Goal: Download file/media

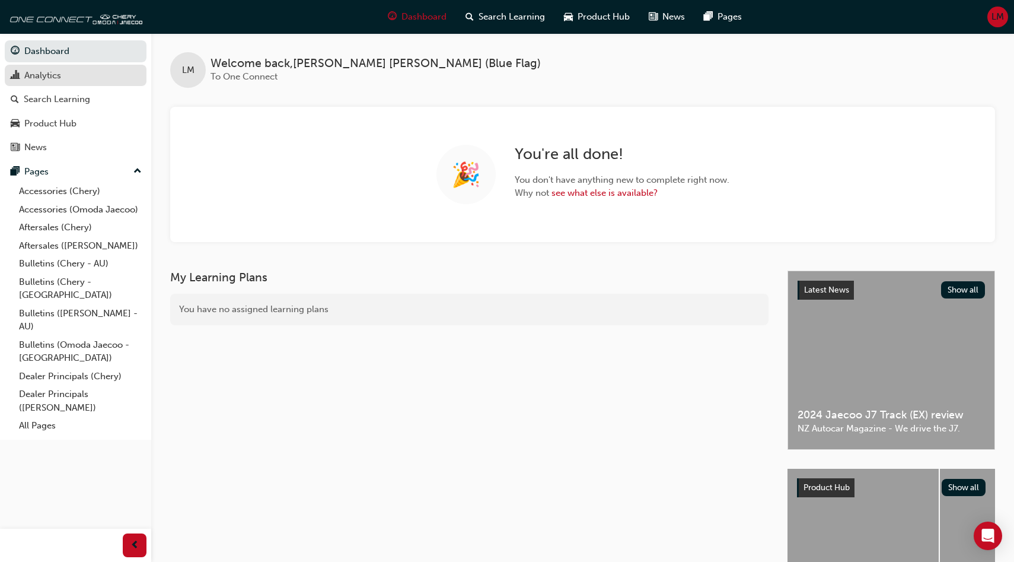
click at [81, 81] on div "Analytics" at bounding box center [76, 75] width 130 height 15
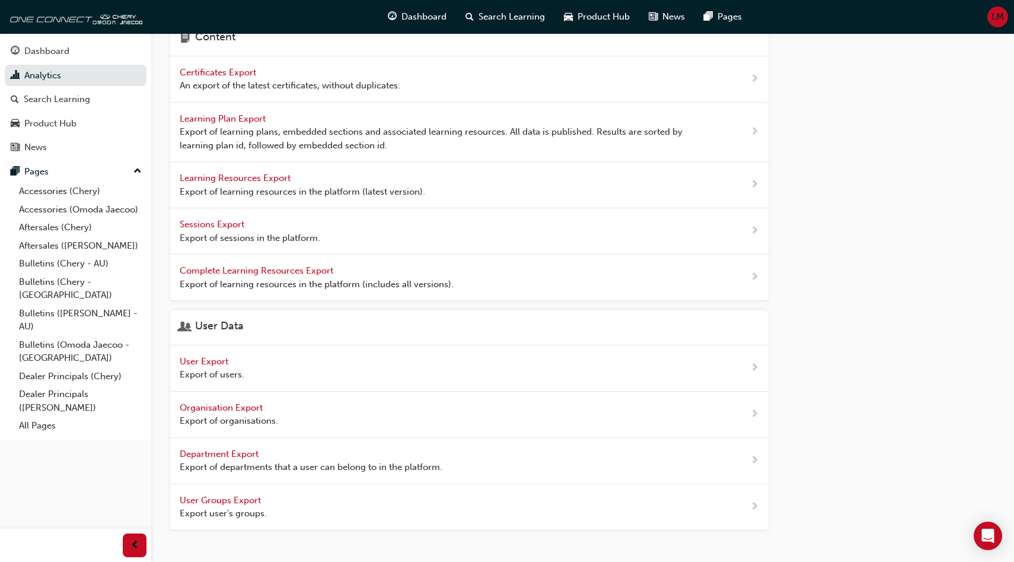
scroll to position [418, 0]
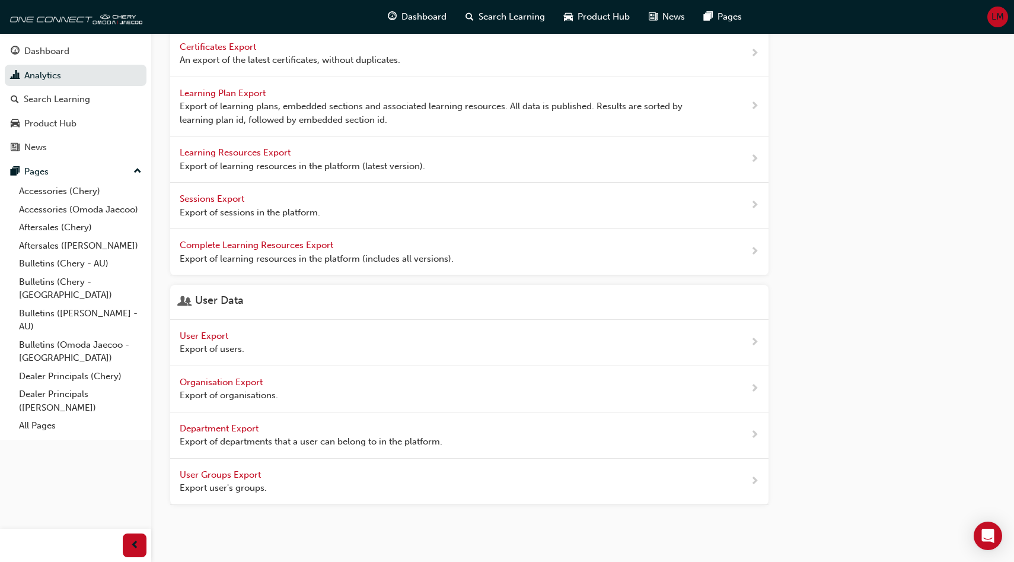
click at [240, 343] on span "Export of users." at bounding box center [212, 349] width 65 height 14
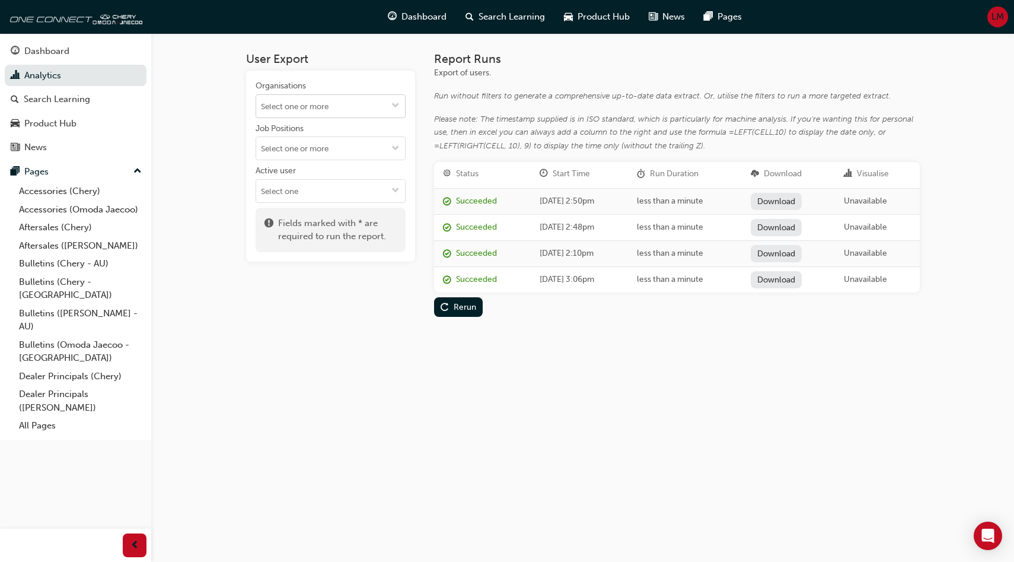
click at [356, 98] on input "Organisations" at bounding box center [330, 106] width 149 height 23
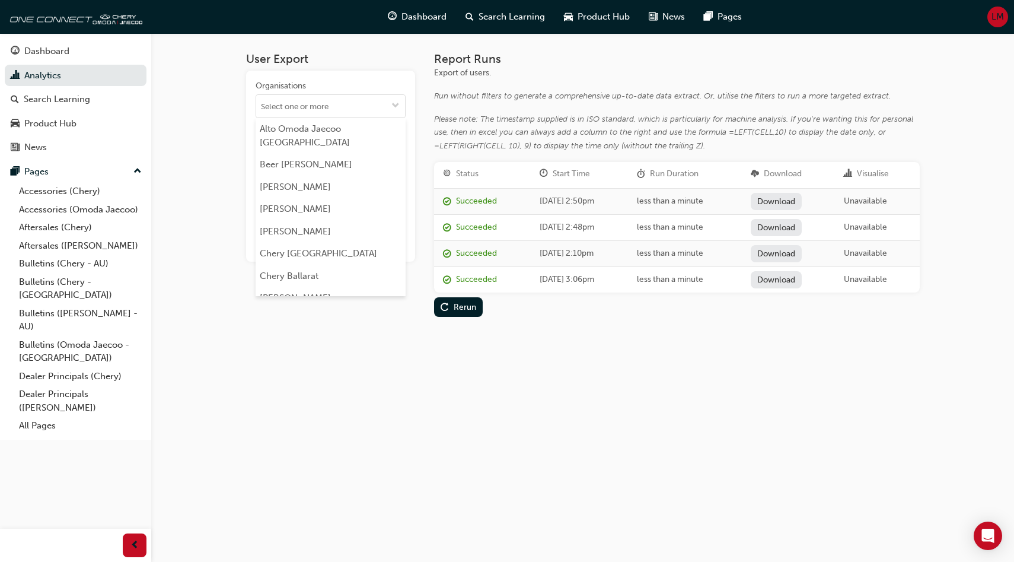
click at [340, 87] on div "Organisations" at bounding box center [331, 87] width 150 height 14
click at [340, 95] on input "Organisations Alto [GEOGRAPHIC_DATA] [GEOGRAPHIC_DATA] [GEOGRAPHIC_DATA] Beer […" at bounding box center [330, 106] width 149 height 23
click at [233, 107] on div "User Export Organisations Alto [GEOGRAPHIC_DATA] [GEOGRAPHIC_DATA] [GEOGRAPHIC_…" at bounding box center [583, 193] width 712 height 321
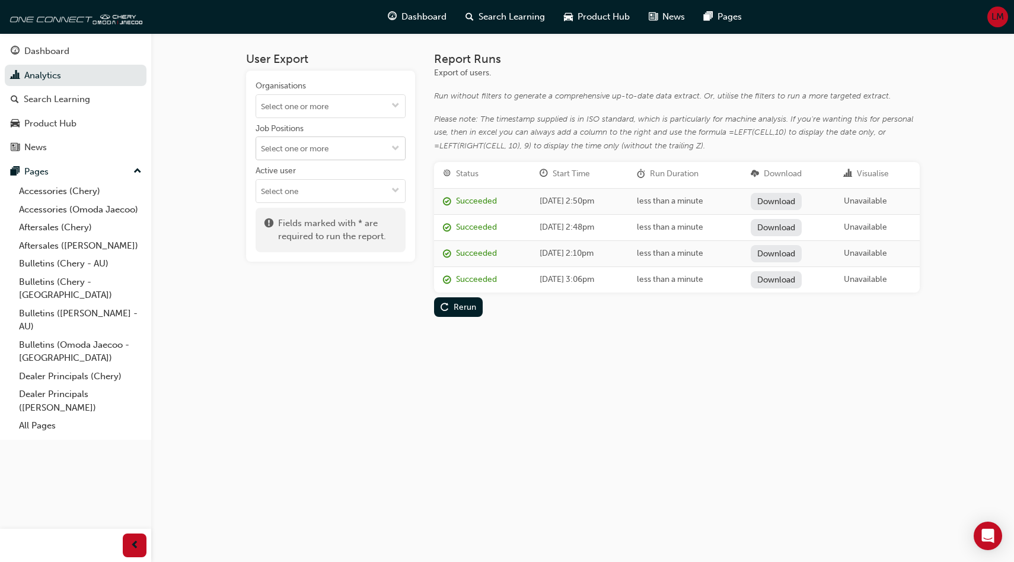
click at [337, 147] on input "Job Positions" at bounding box center [330, 148] width 149 height 23
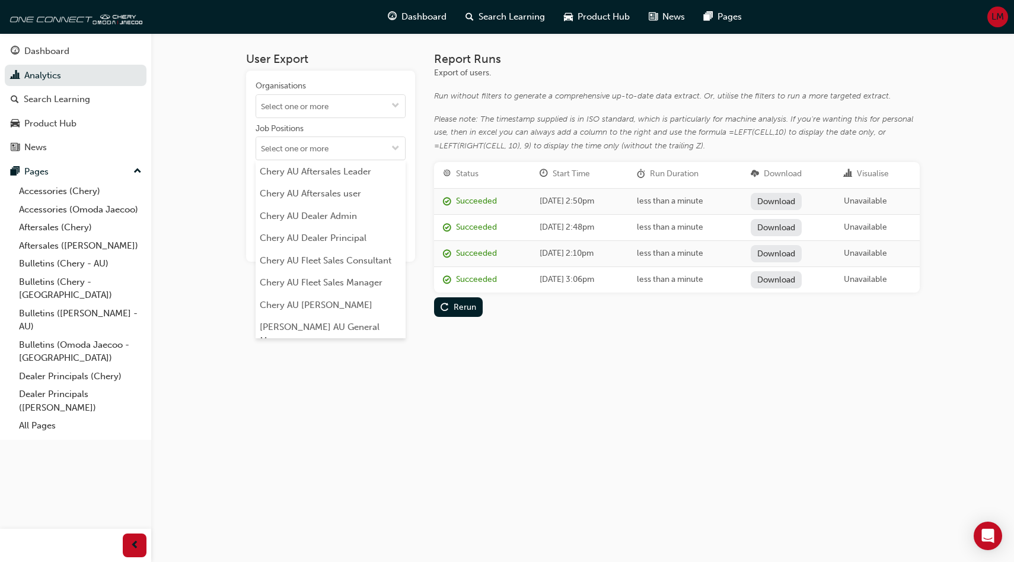
click at [348, 130] on div "Job Positions" at bounding box center [331, 130] width 150 height 14
click at [348, 137] on input "Job Positions Chery AU Aftersales Leader [PERSON_NAME] AU Aftersales user [PERS…" at bounding box center [330, 148] width 149 height 23
click at [168, 176] on div "User Export Organisations Job Positions Chery AU Aftersales Leader [PERSON_NAME…" at bounding box center [507, 281] width 1014 height 562
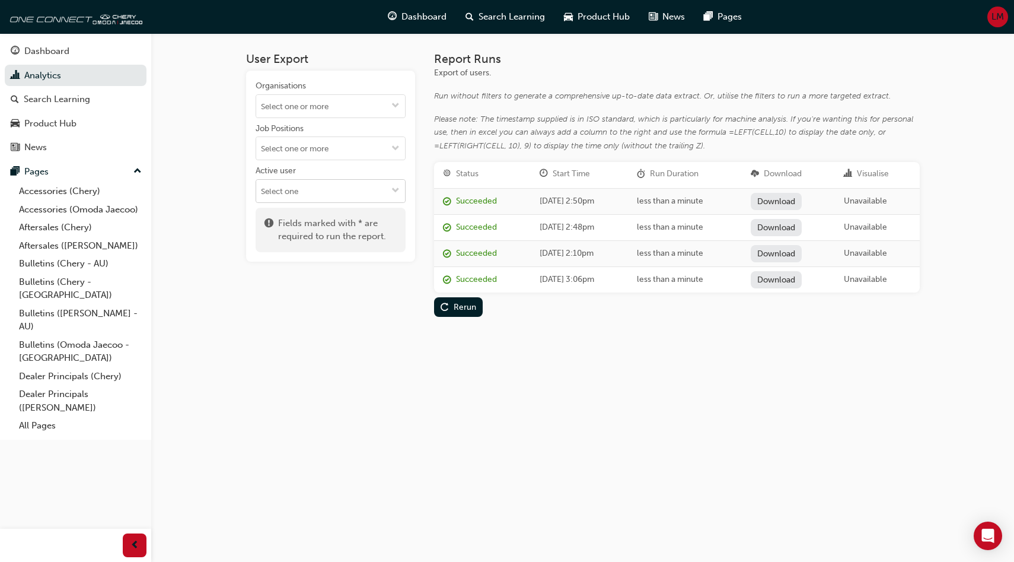
click at [288, 189] on input "Active user" at bounding box center [330, 191] width 149 height 23
click at [298, 210] on li "Active users" at bounding box center [331, 214] width 150 height 23
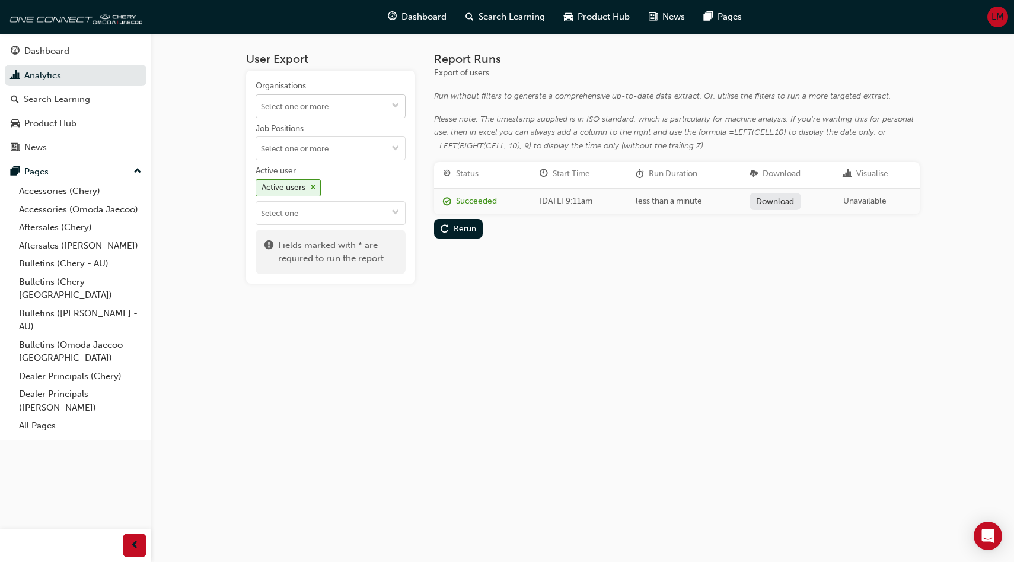
click at [336, 101] on input "Organisations" at bounding box center [330, 106] width 149 height 23
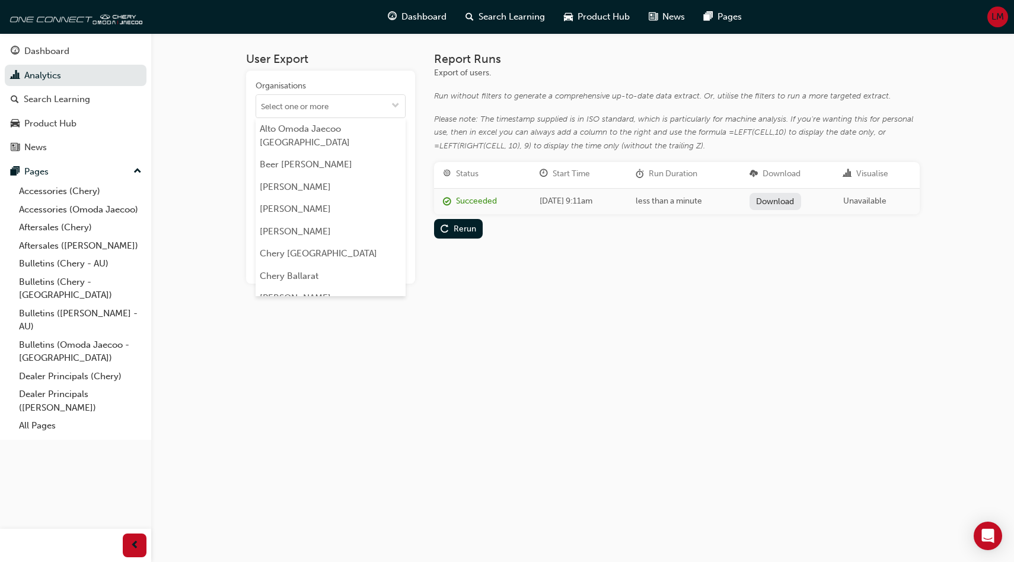
click at [386, 65] on h3 "User Export" at bounding box center [330, 59] width 169 height 14
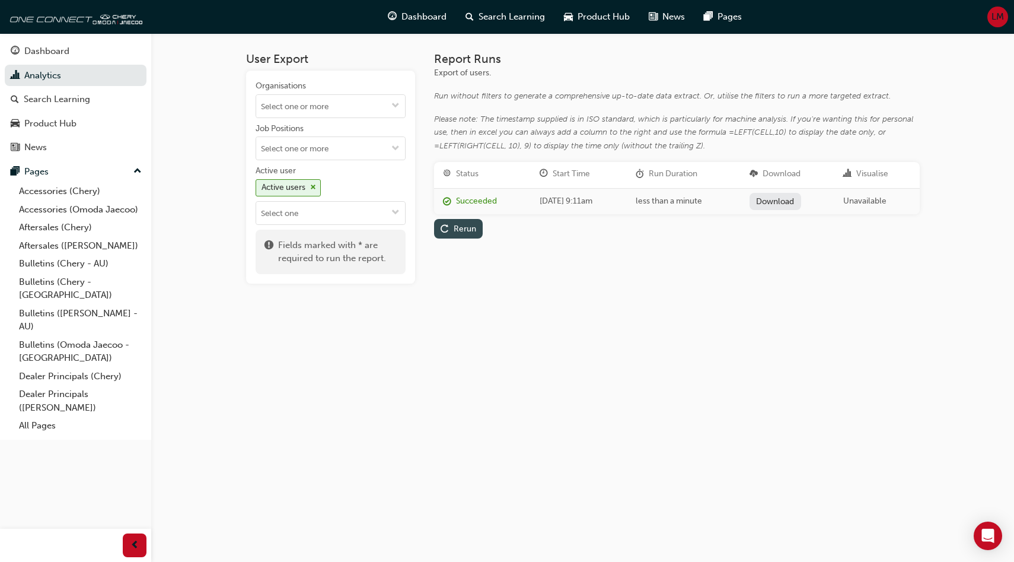
click at [461, 232] on div "Rerun" at bounding box center [465, 229] width 23 height 10
click at [794, 201] on link "Download" at bounding box center [778, 201] width 52 height 17
